Goal: Information Seeking & Learning: Compare options

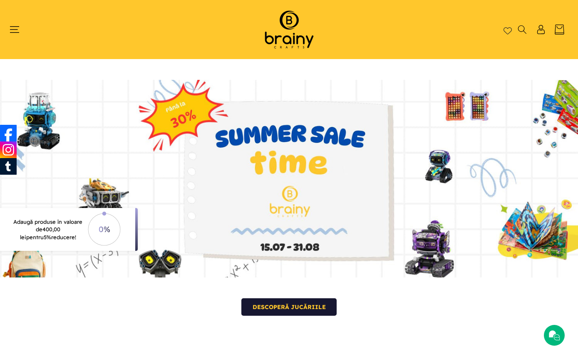
click at [8, 34] on header "Home Shop Kituri de construcție Roboți S.T.E.M. Accesorii S.T.E.M. Puzzle Cum c…" at bounding box center [289, 29] width 578 height 59
click at [13, 25] on icon "Meniu" at bounding box center [14, 29] width 9 height 9
click at [15, 25] on icon "Meniu" at bounding box center [14, 29] width 9 height 9
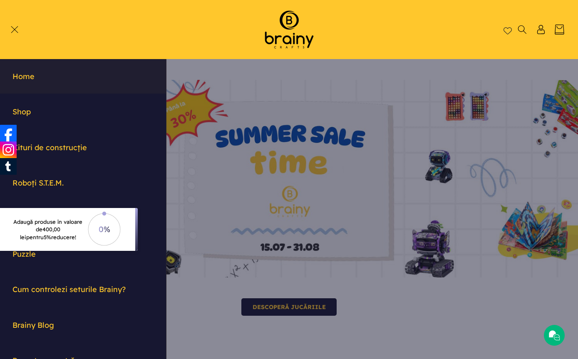
click at [74, 151] on link "Kituri de construcție" at bounding box center [83, 147] width 166 height 35
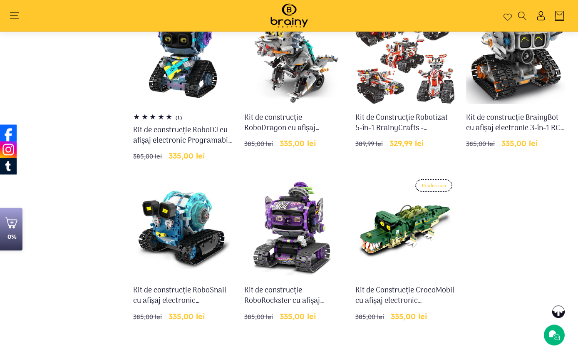
scroll to position [459, 0]
click at [180, 296] on link "Kit de construcție RoboSnail cu afișaj electronic Programabil 3-in-1 RC & App -…" at bounding box center [182, 295] width 99 height 21
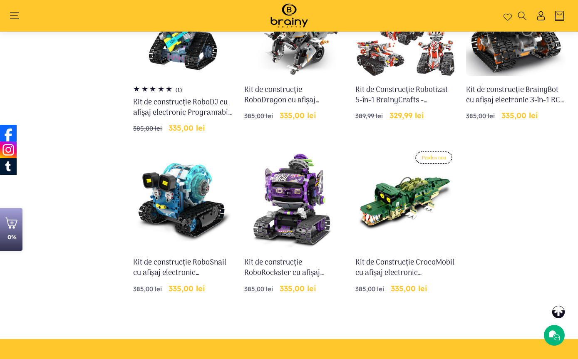
click at [416, 258] on link "Kit de Construcție CrocoMobil cu afișaj electronic programabil, 3-în-1 RC și Ap…" at bounding box center [404, 268] width 99 height 21
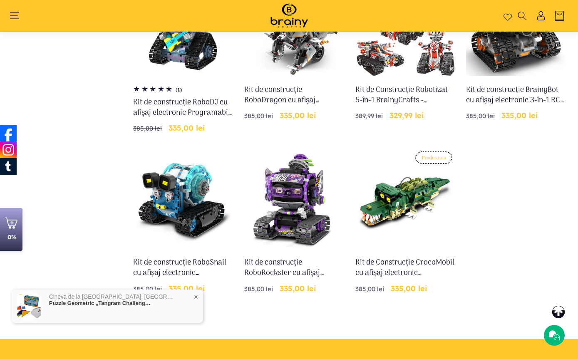
click at [302, 258] on link "Kit de construcție RoboRockster cu afișaj electronic Programabil 3-in-1 RC & Ap…" at bounding box center [293, 268] width 99 height 21
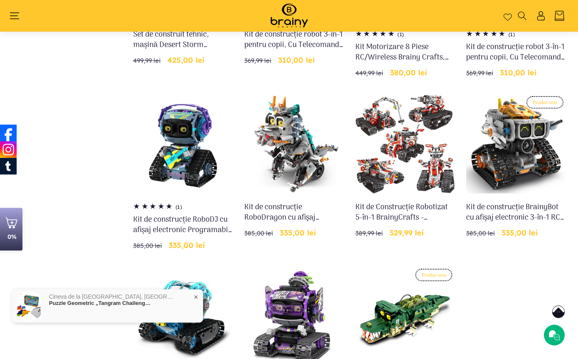
scroll to position [369, 0]
click at [510, 202] on link "Kit de construcție BrainyBot cu afișaj electronic 3-în-1 RC & App | iM.Master (…" at bounding box center [515, 212] width 99 height 21
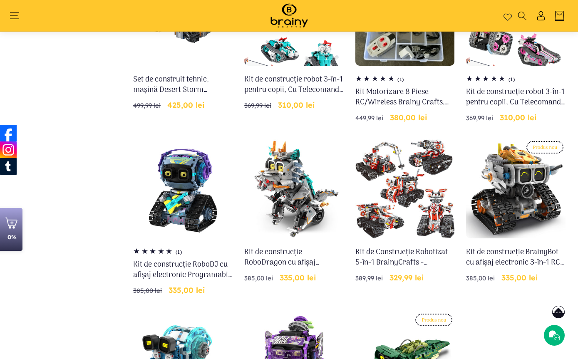
scroll to position [324, 0]
click at [290, 247] on link "Kit de construcție RoboDragon cu afișaj electronic Programabil 3-in-1 RC & App …" at bounding box center [293, 257] width 99 height 21
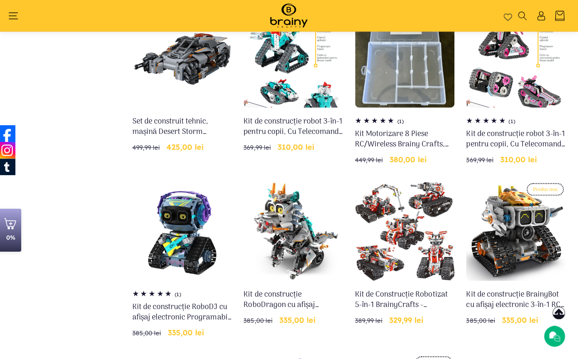
scroll to position [287, 0]
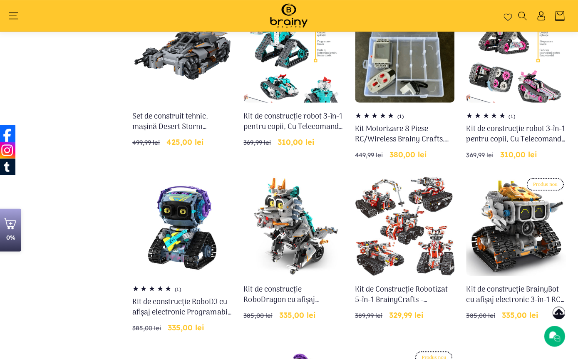
click at [518, 284] on link "Kit de construcție BrainyBot cu afișaj electronic 3-în-1 RC & App | iM.Master (…" at bounding box center [515, 294] width 99 height 21
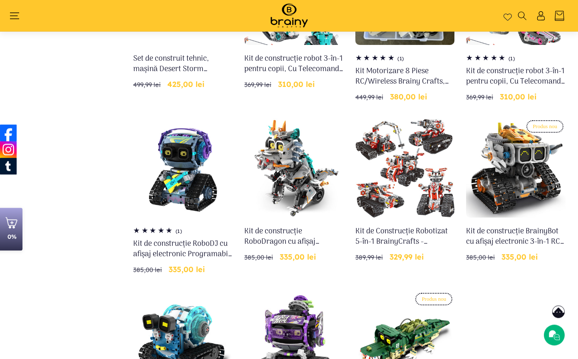
scroll to position [372, 0]
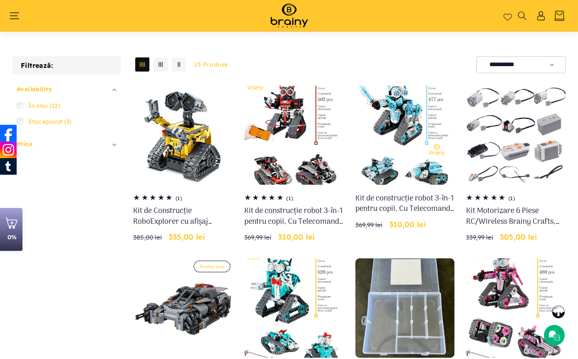
scroll to position [399, 0]
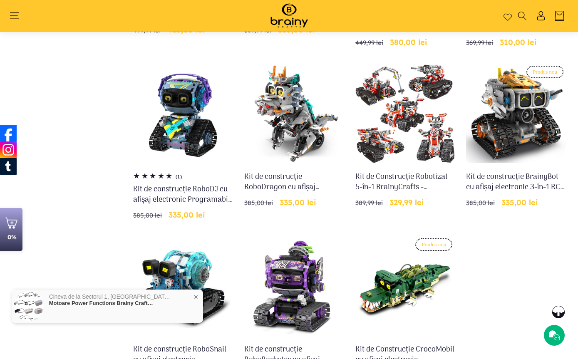
click at [296, 345] on link "Kit de construcție RoboRockster cu afișaj electronic Programabil 3-in-1 RC & Ap…" at bounding box center [293, 355] width 99 height 21
